Goal: Transaction & Acquisition: Obtain resource

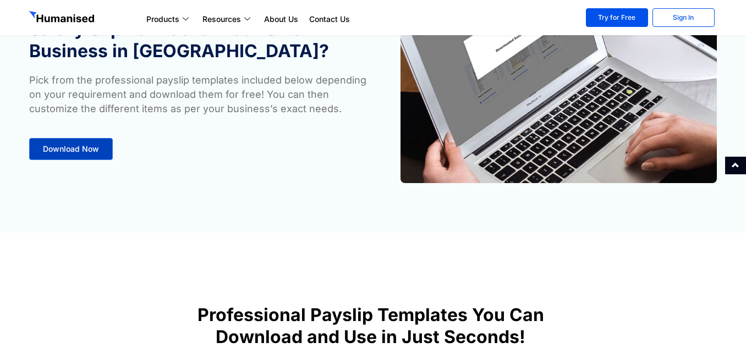
click at [98, 153] on link "Download Now" at bounding box center [71, 149] width 84 height 22
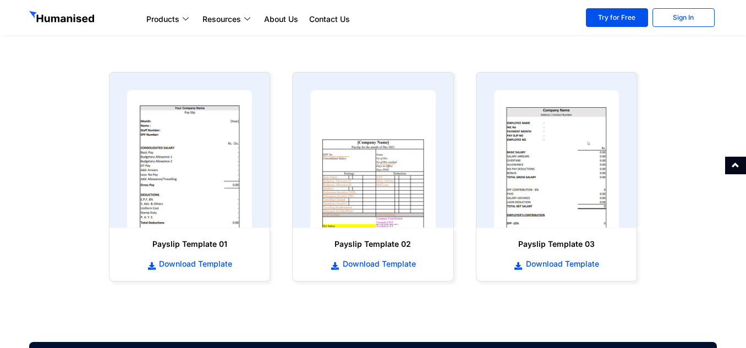
scroll to position [508, 0]
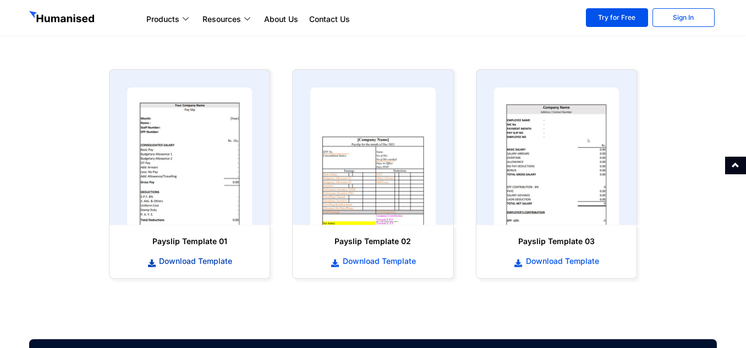
click at [182, 256] on span "Download Template" at bounding box center [194, 261] width 76 height 11
click at [551, 260] on span "Download Template" at bounding box center [561, 261] width 76 height 11
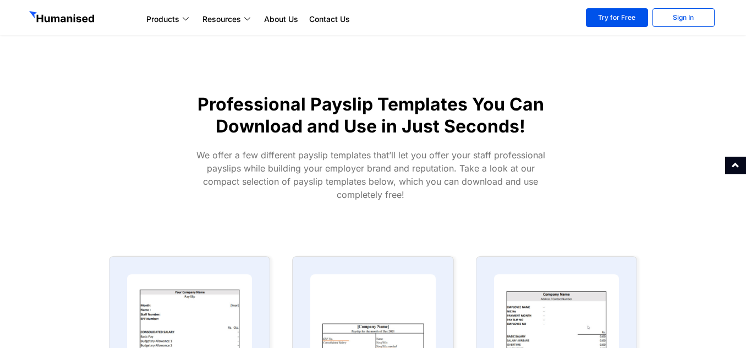
scroll to position [495, 0]
